Goal: Task Accomplishment & Management: Manage account settings

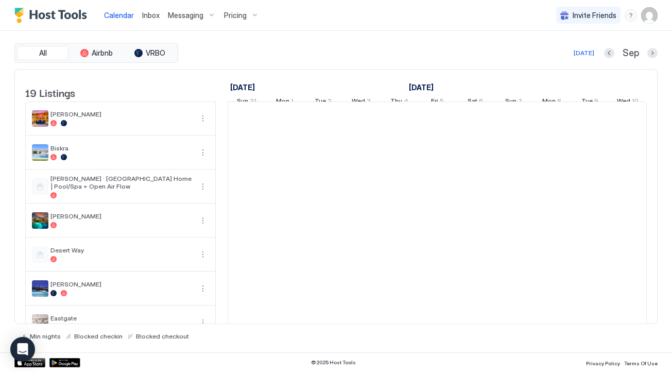
scroll to position [0, 572]
click at [241, 21] on div "Pricing" at bounding box center [241, 16] width 43 height 18
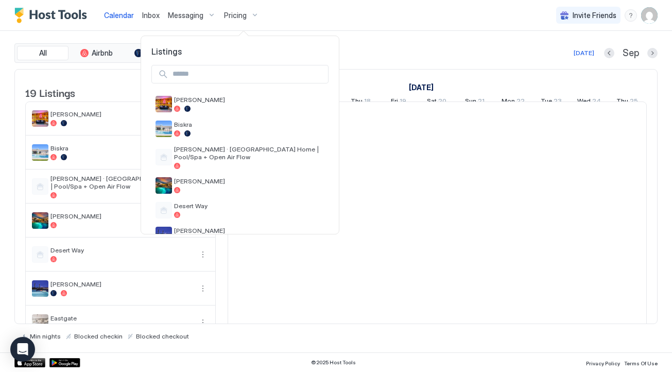
click at [226, 80] on input "Input Field" at bounding box center [248, 74] width 160 height 18
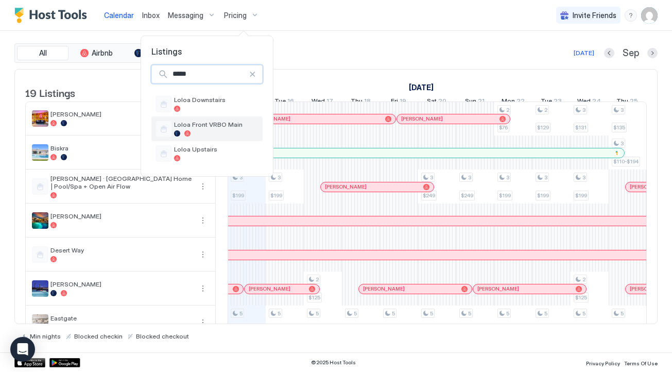
type input "*****"
click at [224, 127] on span "Loloa Front VRBO Main" at bounding box center [216, 125] width 84 height 8
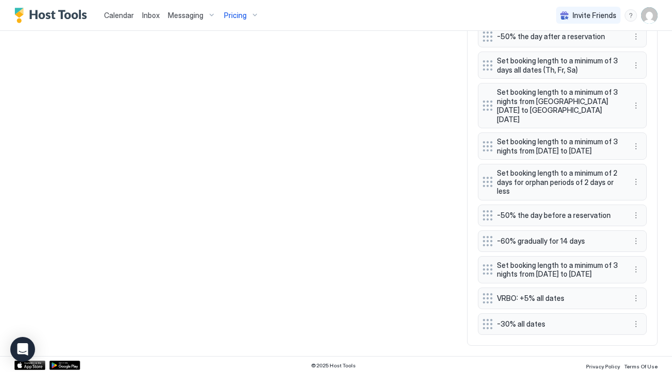
scroll to position [672, 0]
click at [640, 297] on button "More options" at bounding box center [636, 298] width 12 height 12
click at [644, 308] on div "Edit" at bounding box center [646, 311] width 23 height 8
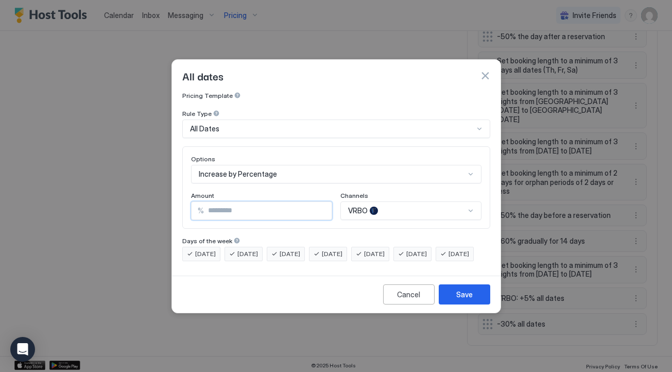
click at [251, 203] on input "*" at bounding box center [268, 211] width 128 height 18
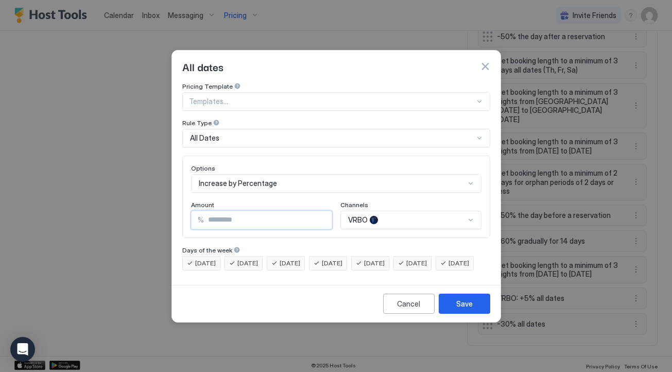
type input "**"
click at [385, 281] on div "Pricing Template Templates... Rule Type All Dates Options Increase by Percentag…" at bounding box center [336, 181] width 329 height 198
click at [453, 309] on button "Save" at bounding box center [465, 304] width 52 height 20
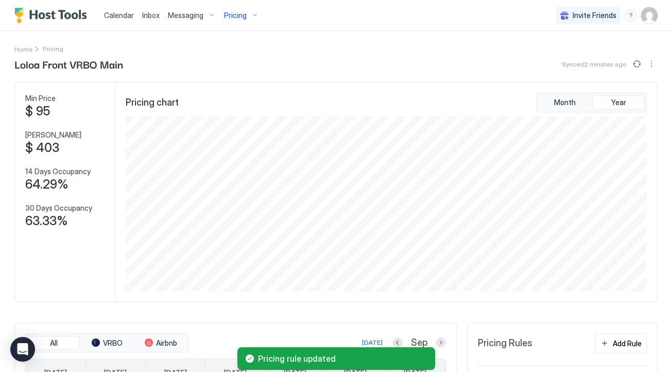
scroll to position [0, 0]
